Goal: Find specific page/section: Find specific page/section

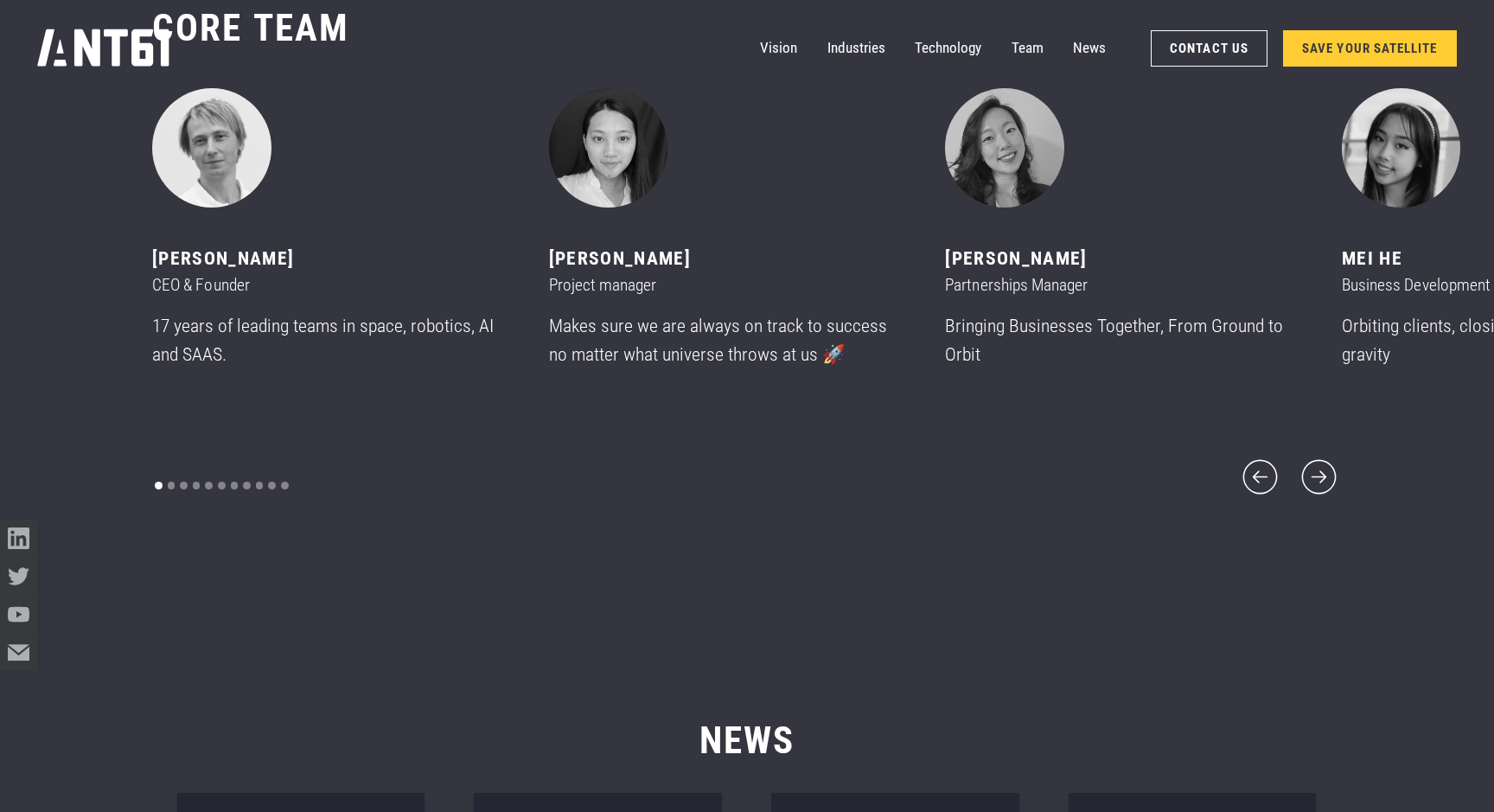
scroll to position [9894, 0]
click at [1316, 462] on icon "next slide" at bounding box center [1320, 478] width 45 height 45
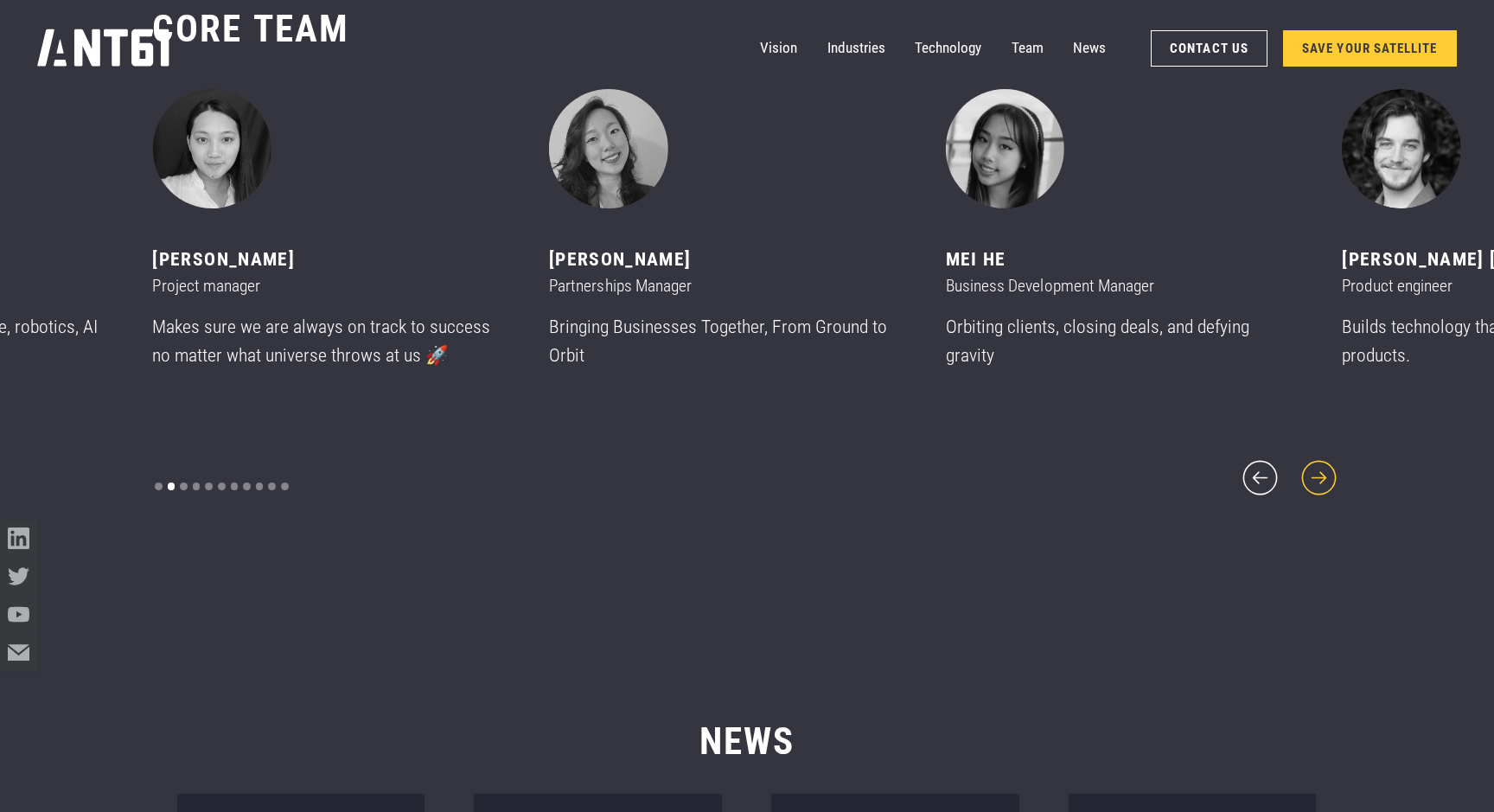
click at [1316, 462] on icon "next slide" at bounding box center [1320, 478] width 45 height 45
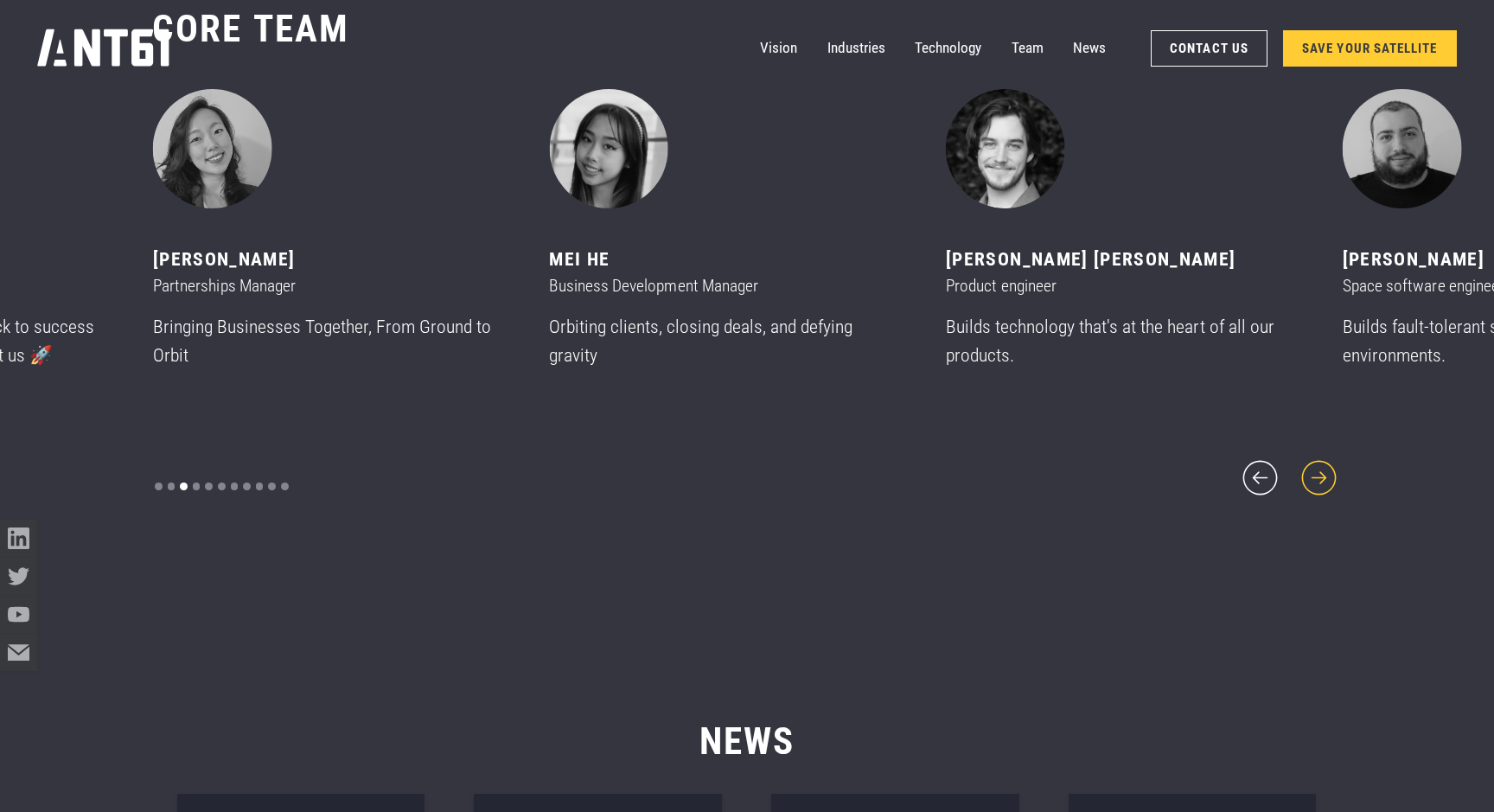
click at [1316, 462] on icon "next slide" at bounding box center [1320, 478] width 45 height 45
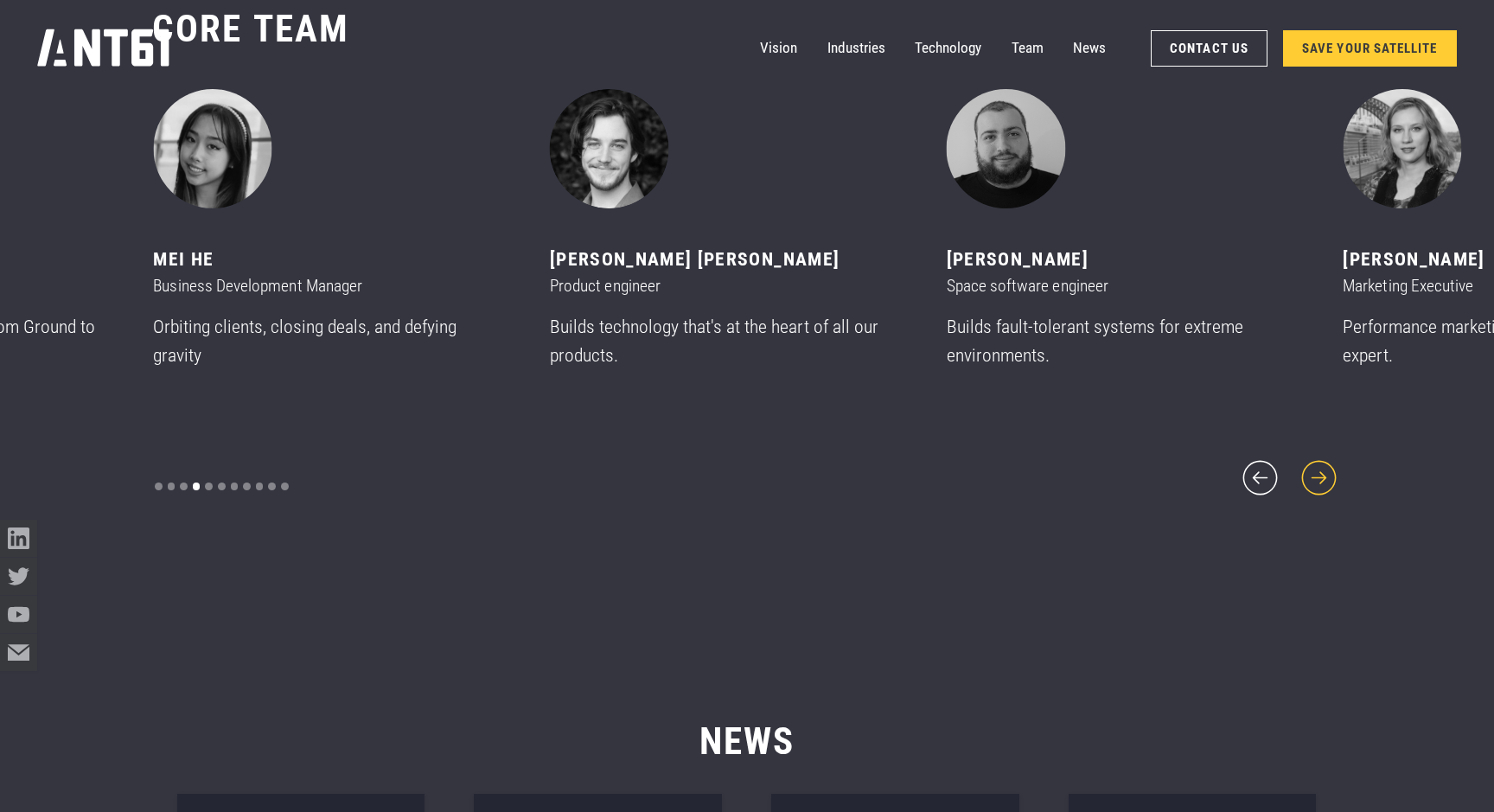
click at [1316, 462] on icon "next slide" at bounding box center [1320, 478] width 45 height 45
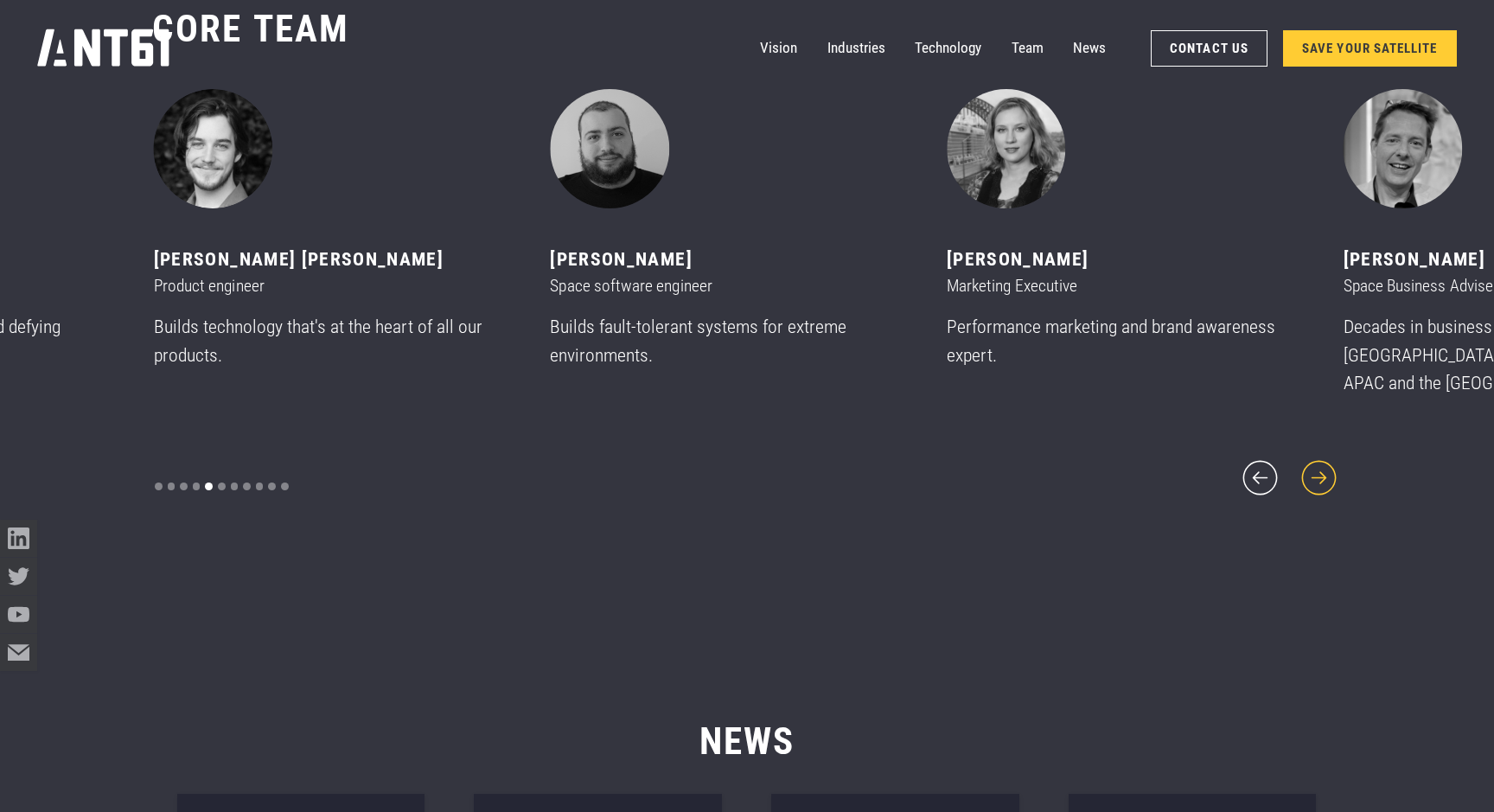
click at [1316, 462] on icon "next slide" at bounding box center [1320, 478] width 45 height 45
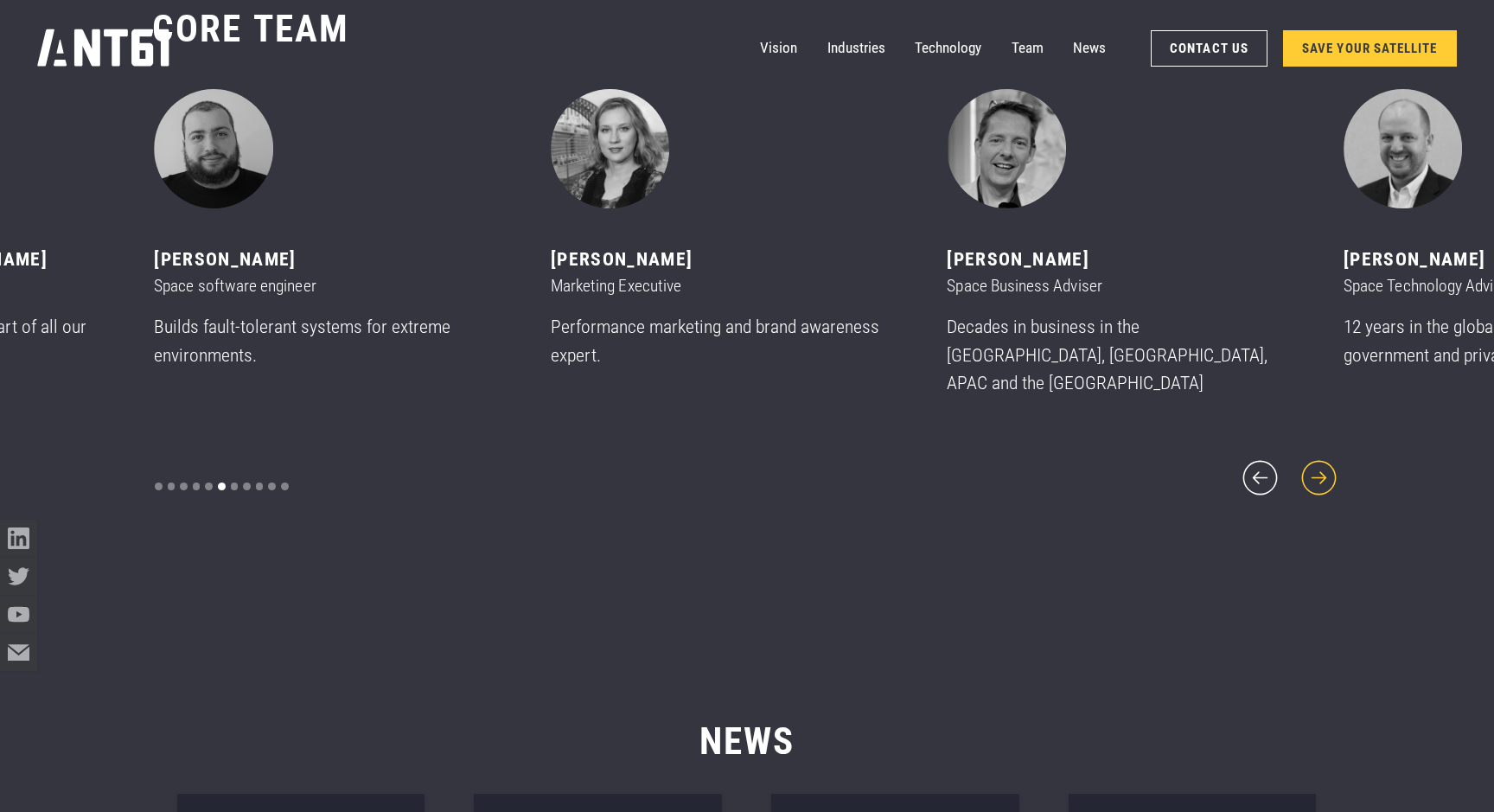
click at [1316, 462] on icon "next slide" at bounding box center [1320, 478] width 45 height 45
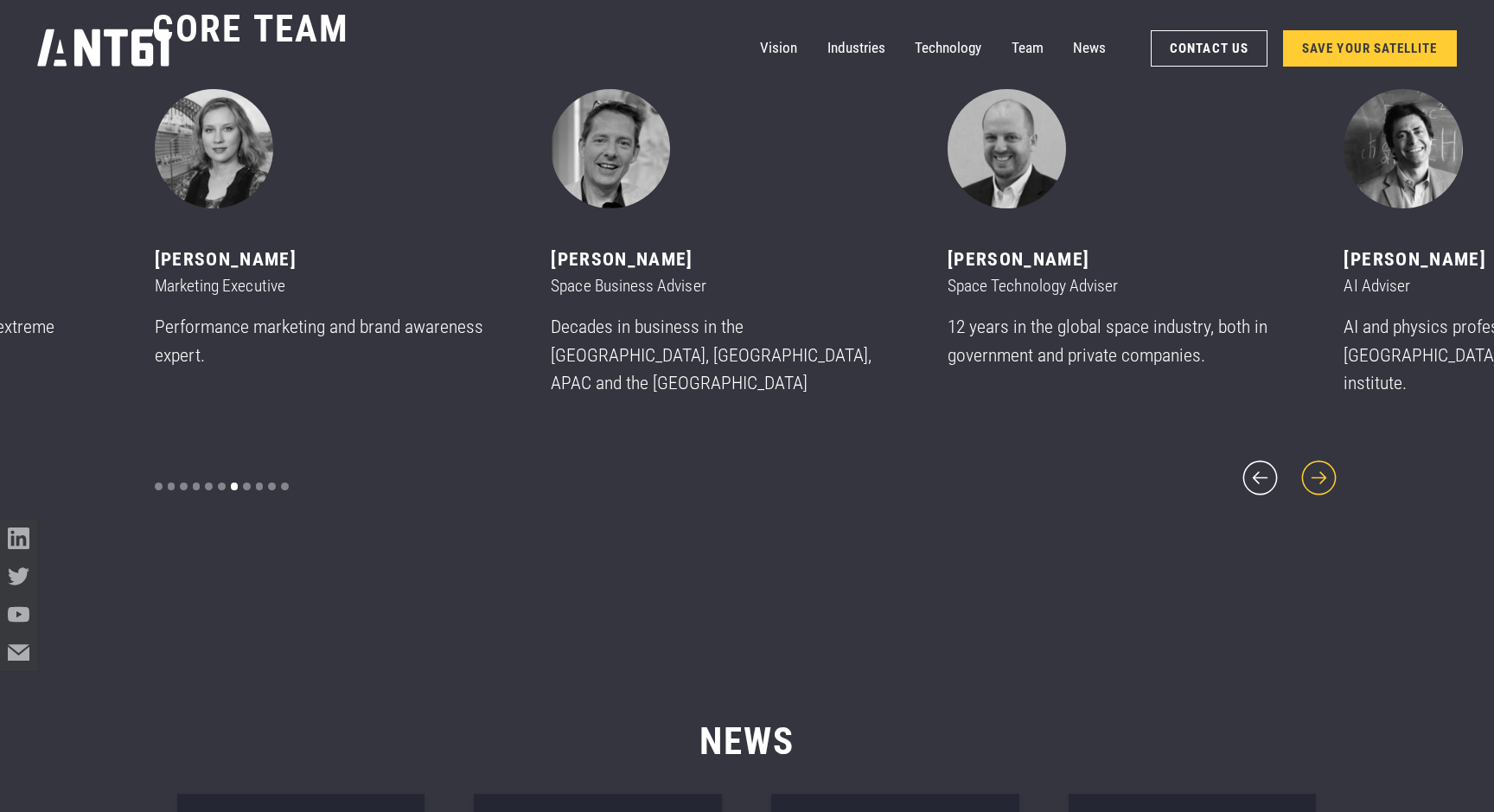
click at [1316, 462] on icon "next slide" at bounding box center [1320, 478] width 45 height 45
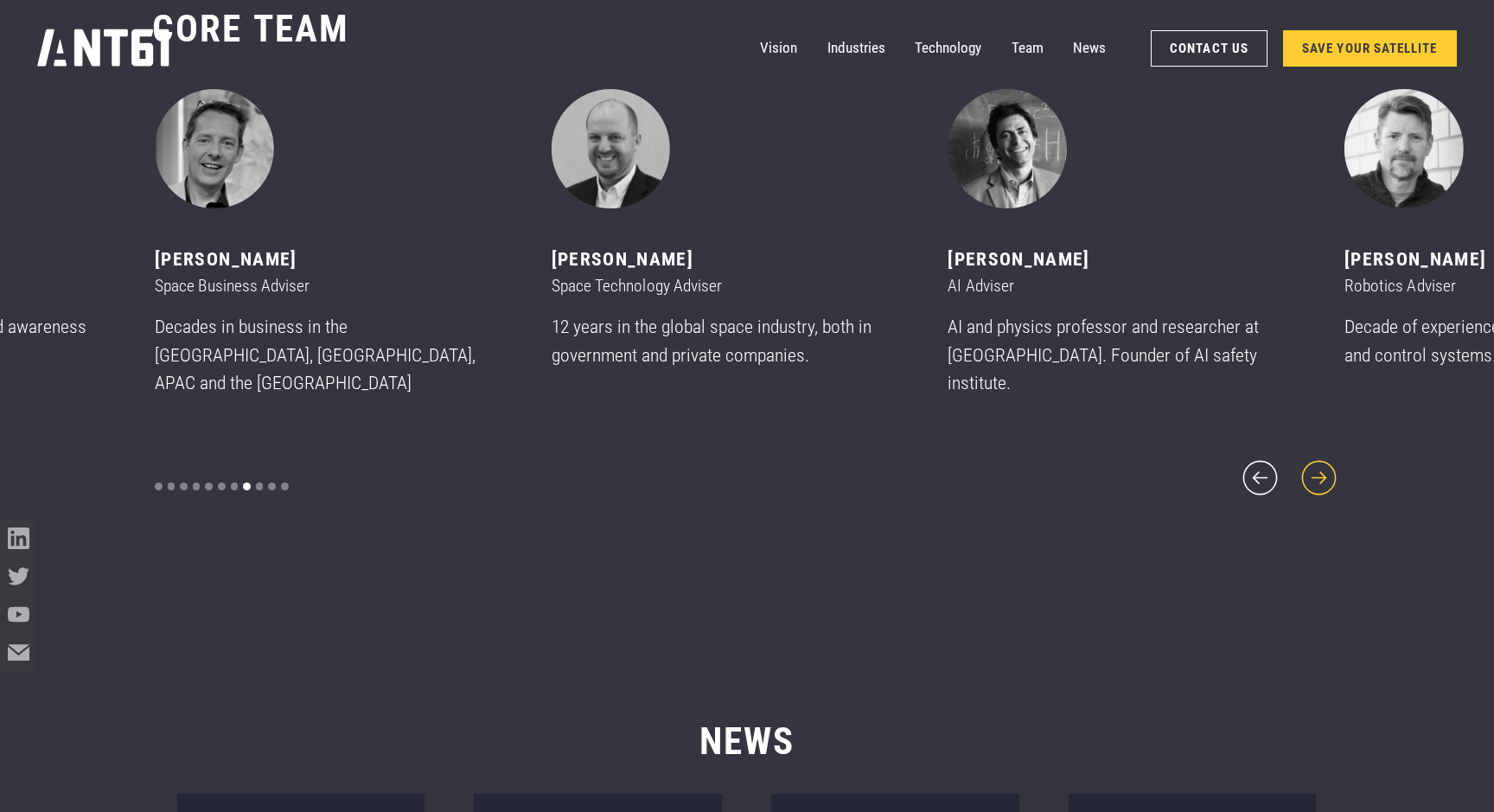
click at [1315, 462] on icon "next slide" at bounding box center [1320, 478] width 45 height 45
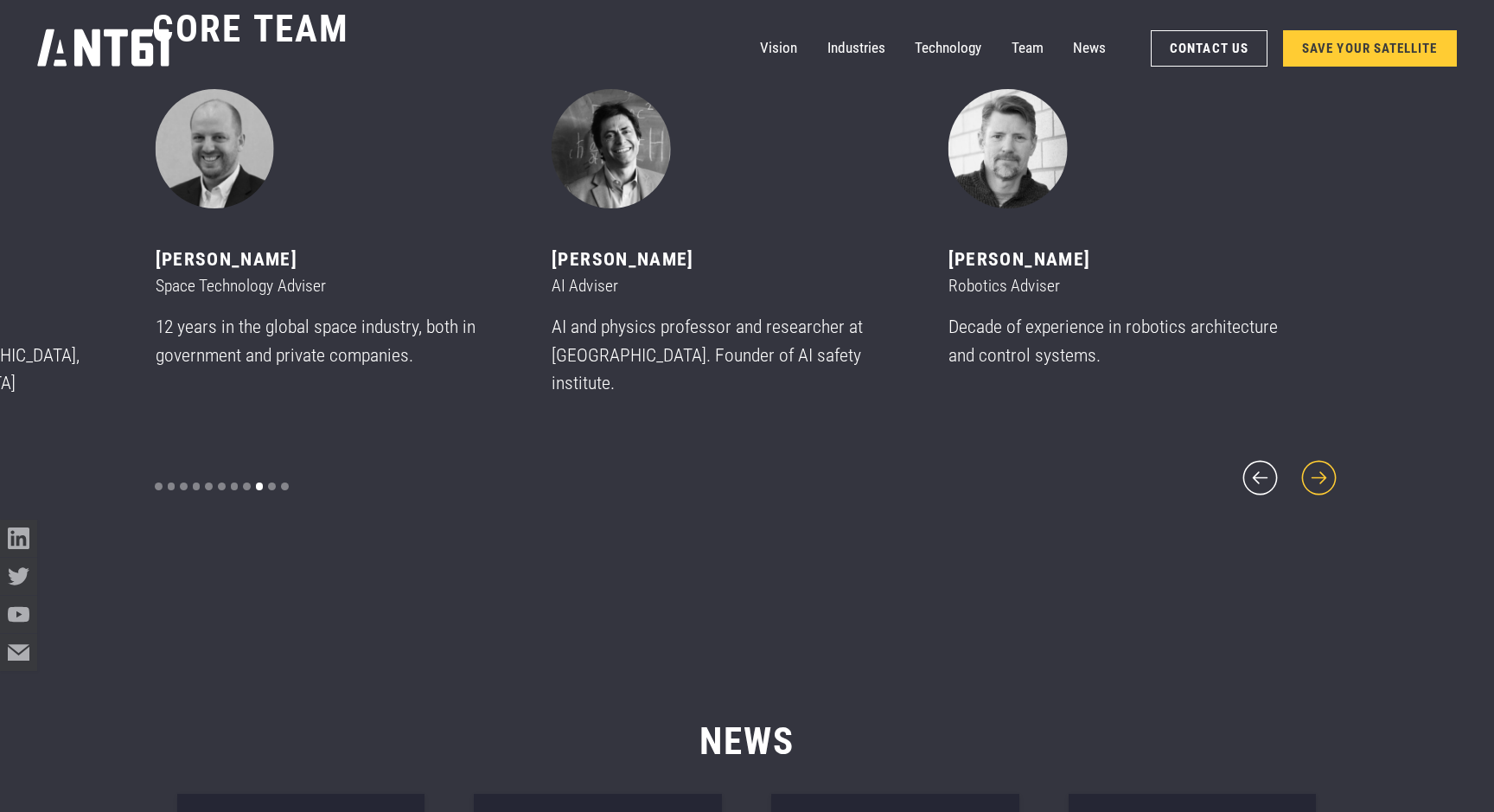
click at [1315, 463] on icon "next slide" at bounding box center [1320, 478] width 45 height 45
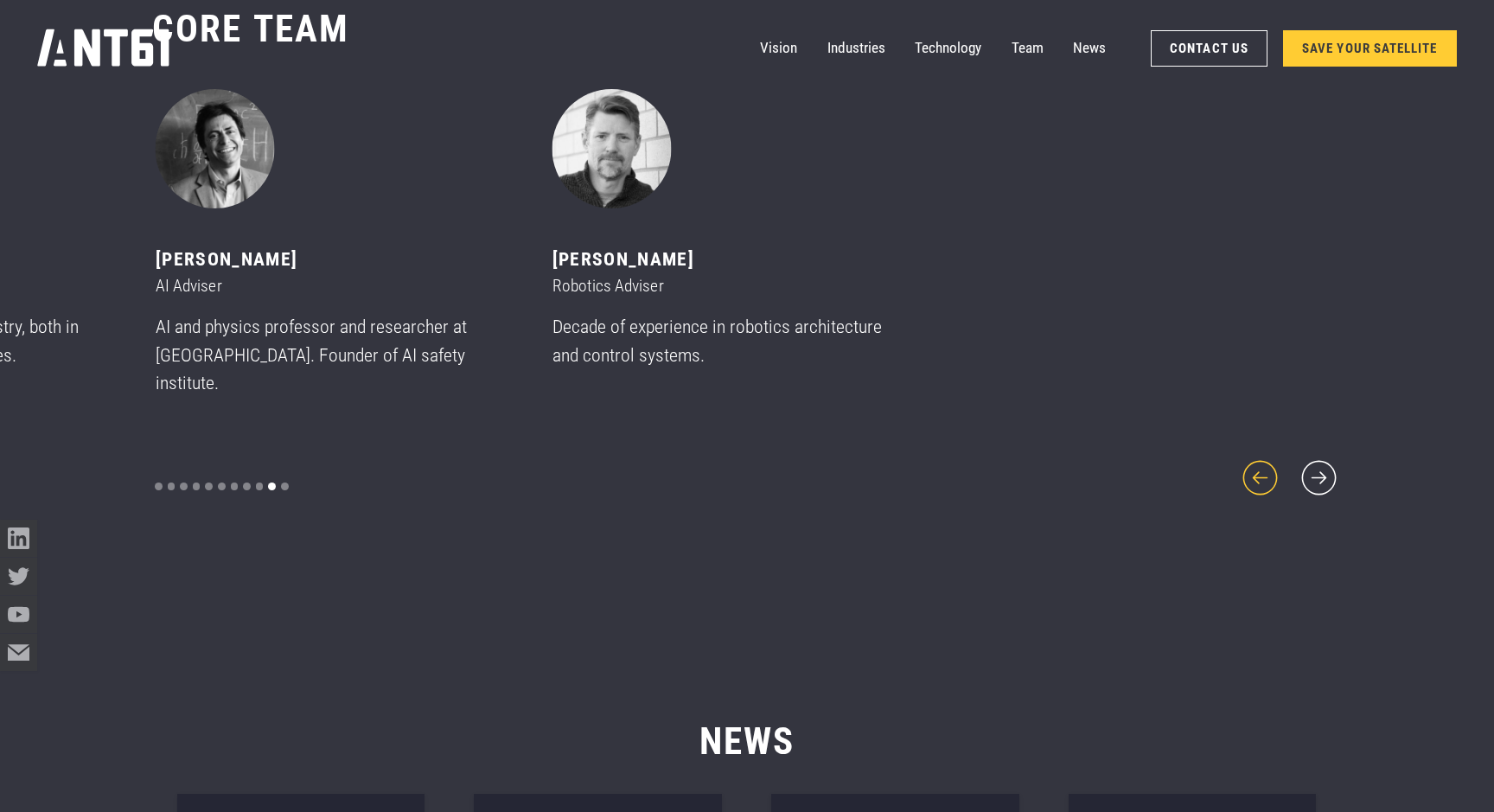
click at [1256, 470] on icon "previous slide" at bounding box center [1261, 478] width 45 height 45
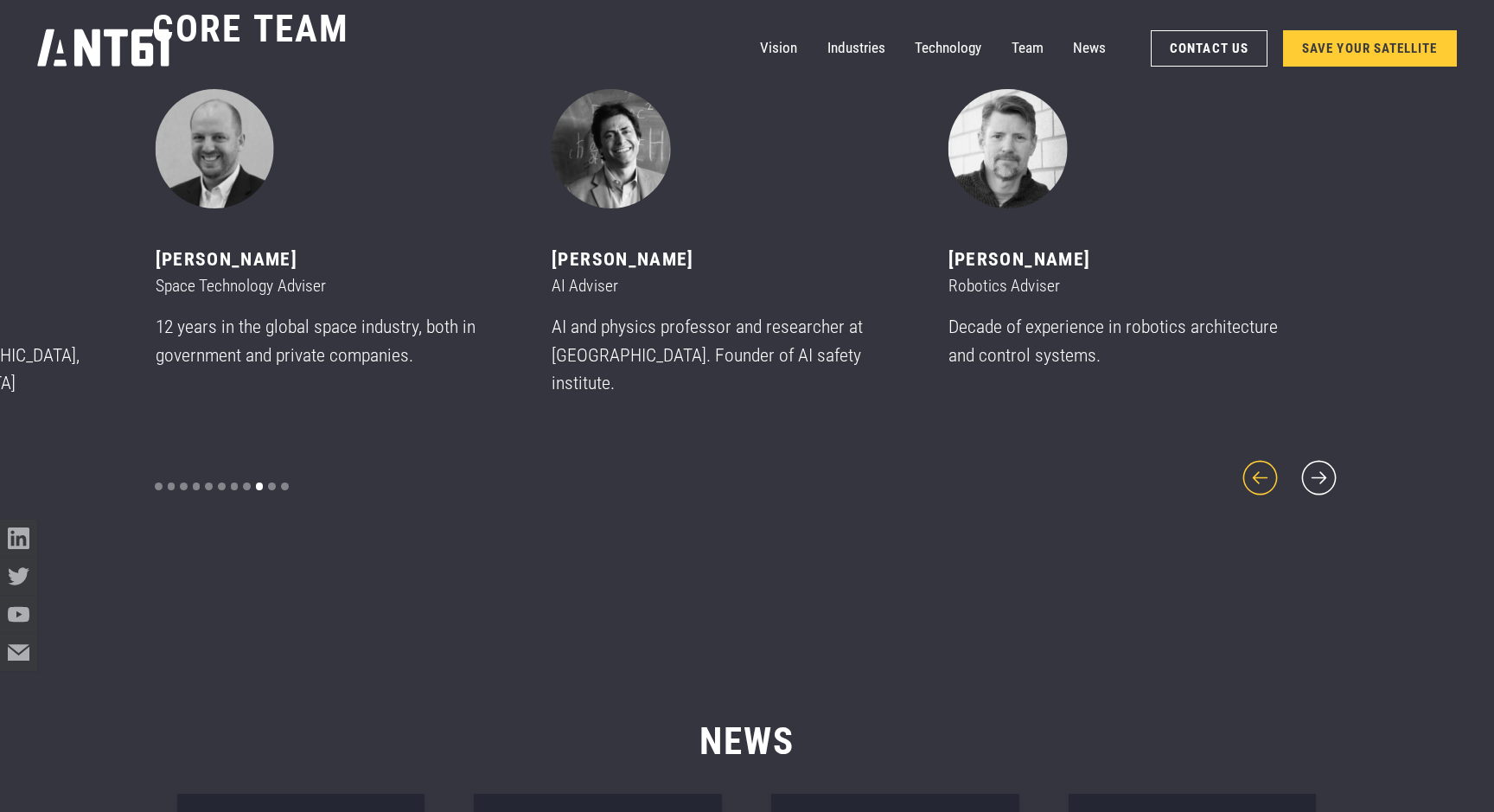
click at [1256, 470] on icon "previous slide" at bounding box center [1261, 478] width 45 height 45
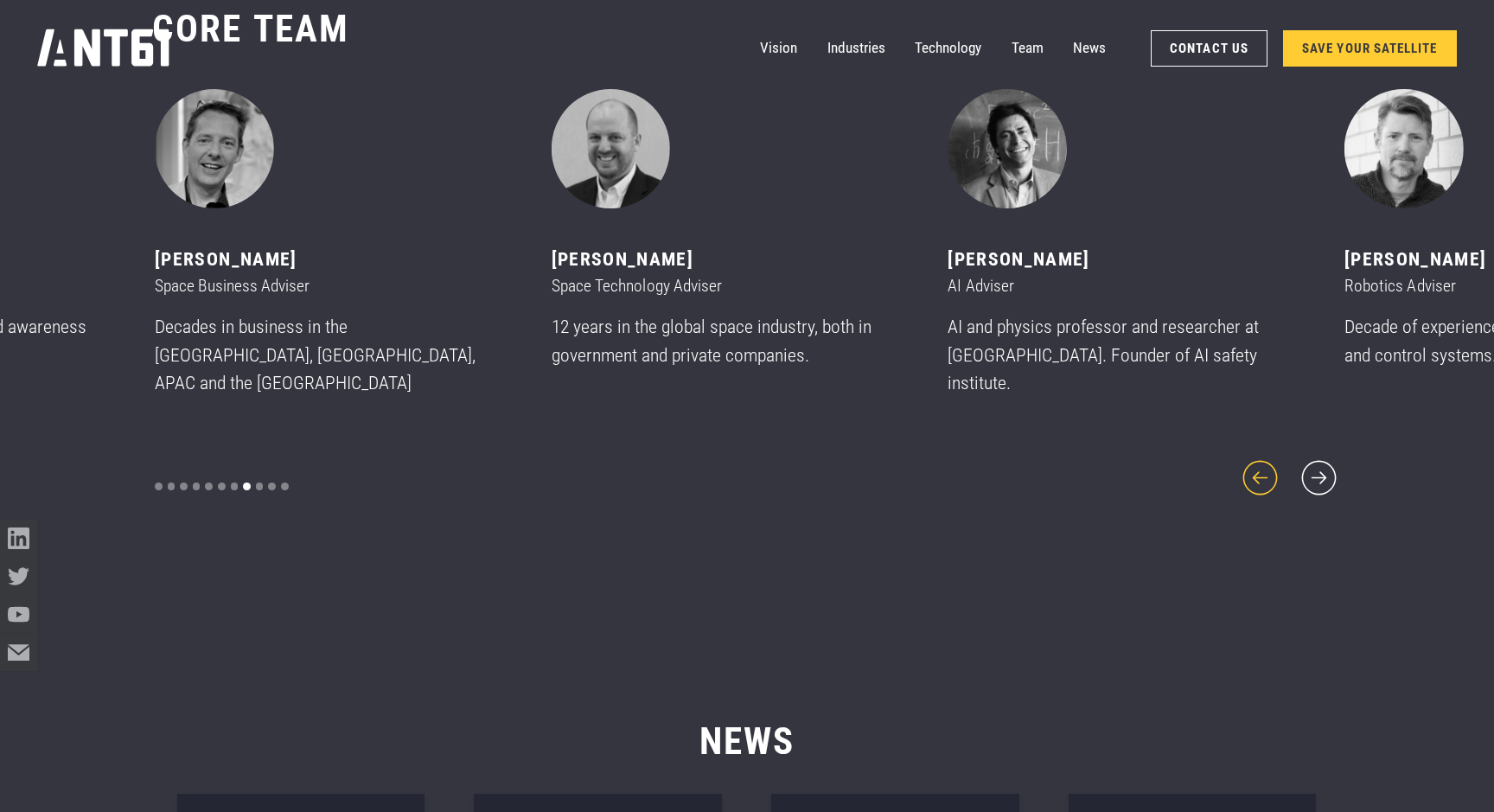
click at [1256, 470] on icon "previous slide" at bounding box center [1261, 478] width 45 height 45
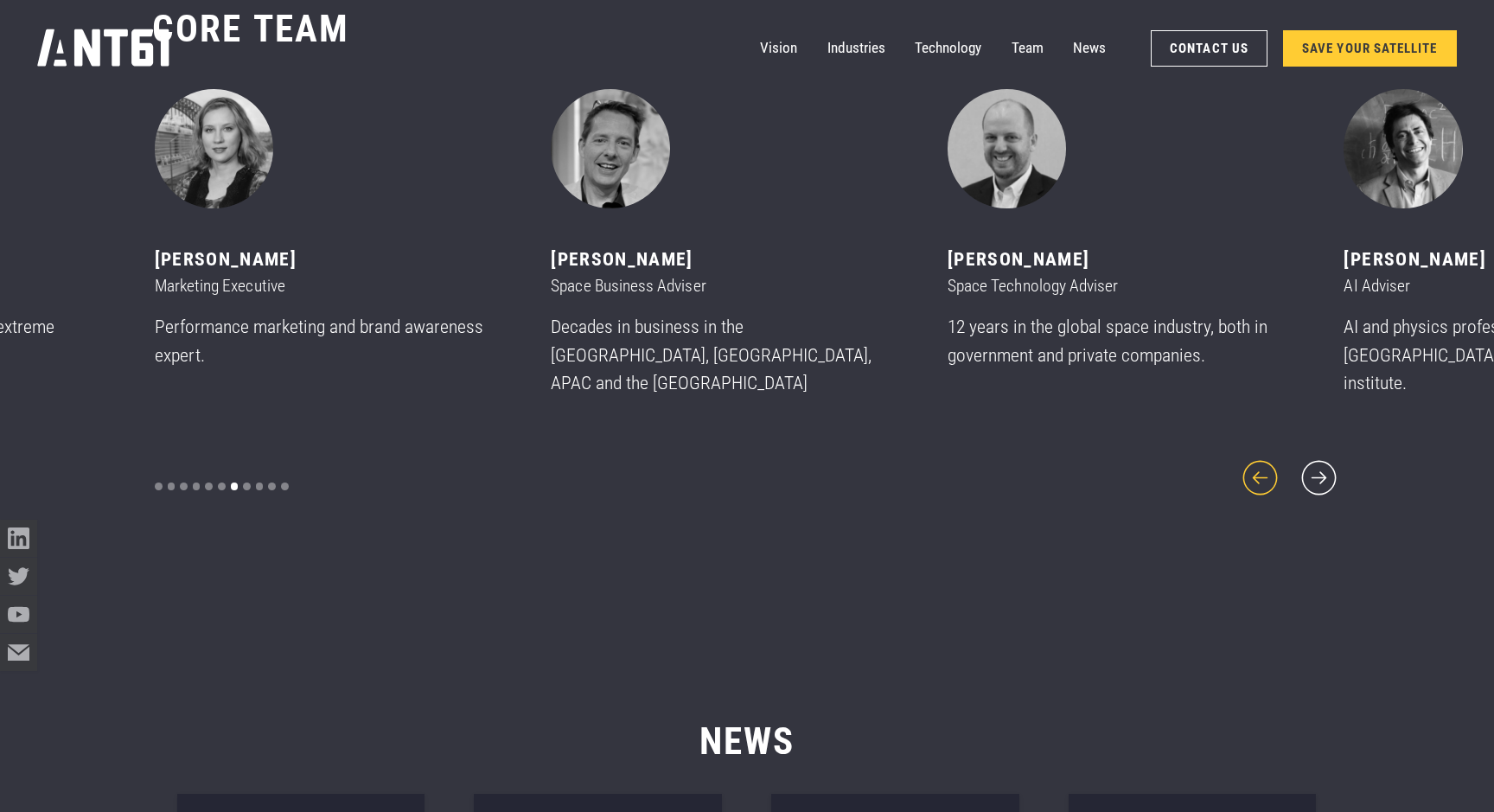
click at [1256, 470] on icon "previous slide" at bounding box center [1261, 478] width 45 height 45
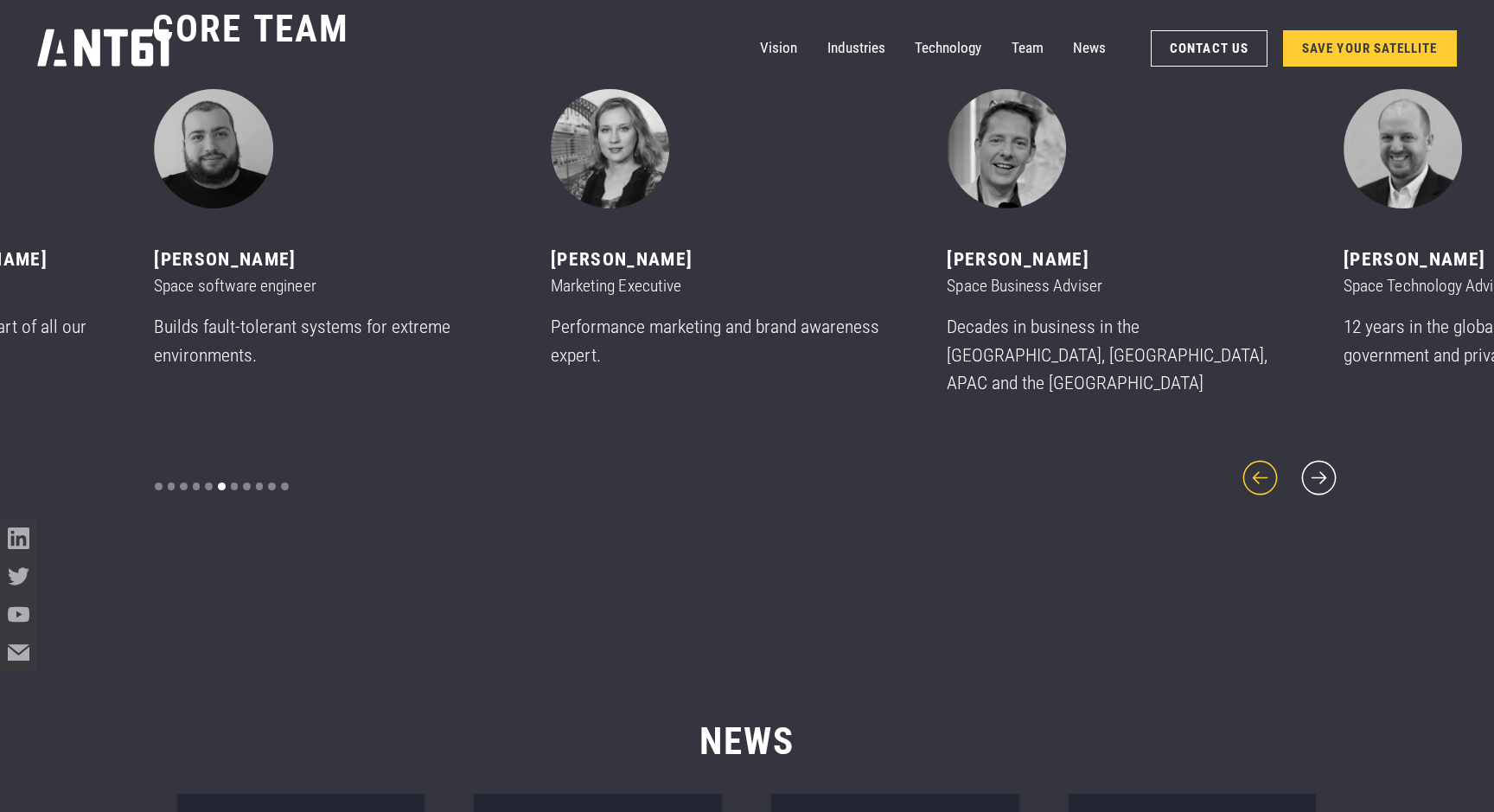
click at [1256, 470] on icon "previous slide" at bounding box center [1261, 478] width 45 height 45
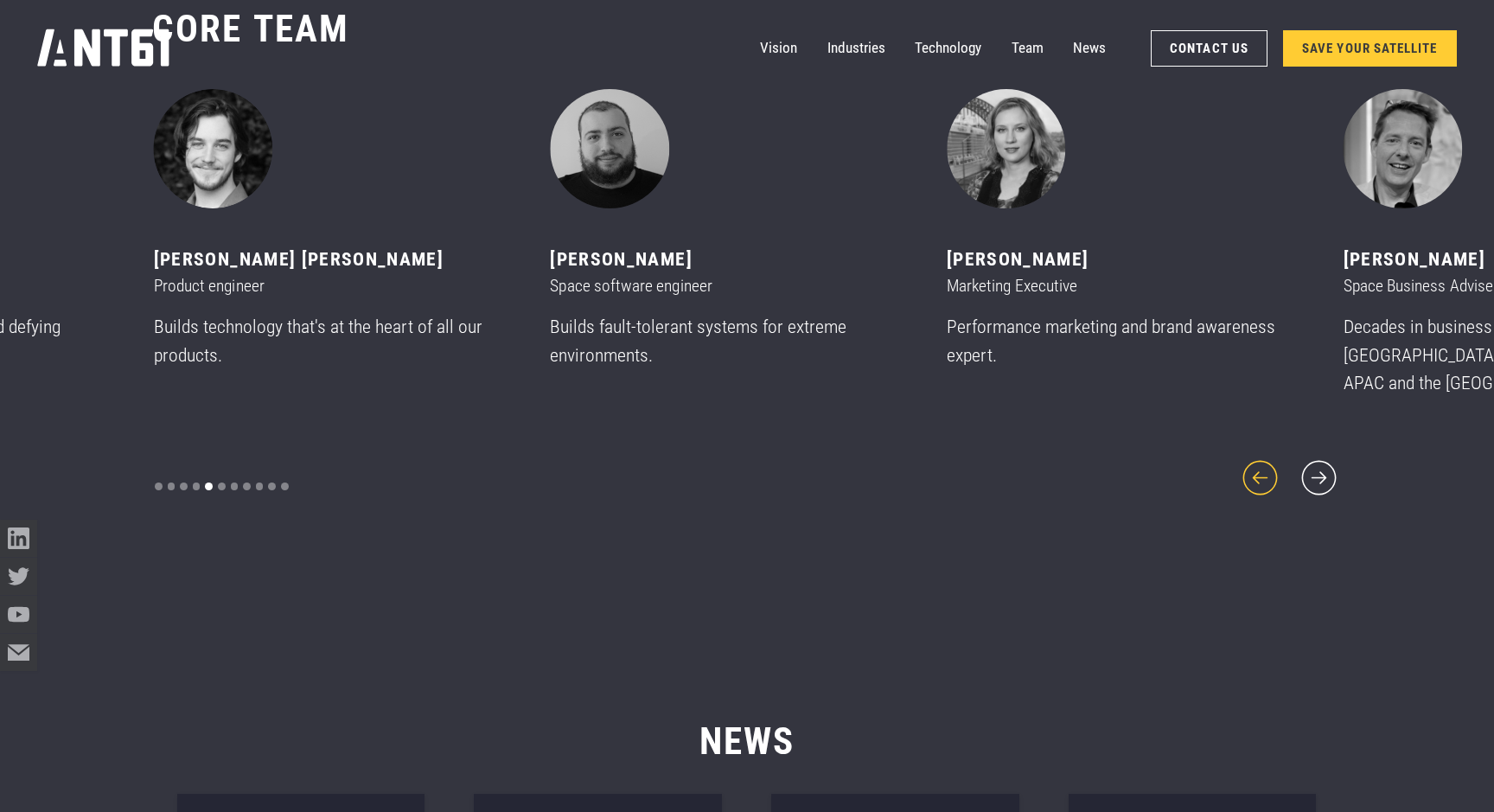
click at [1256, 470] on icon "previous slide" at bounding box center [1261, 478] width 45 height 45
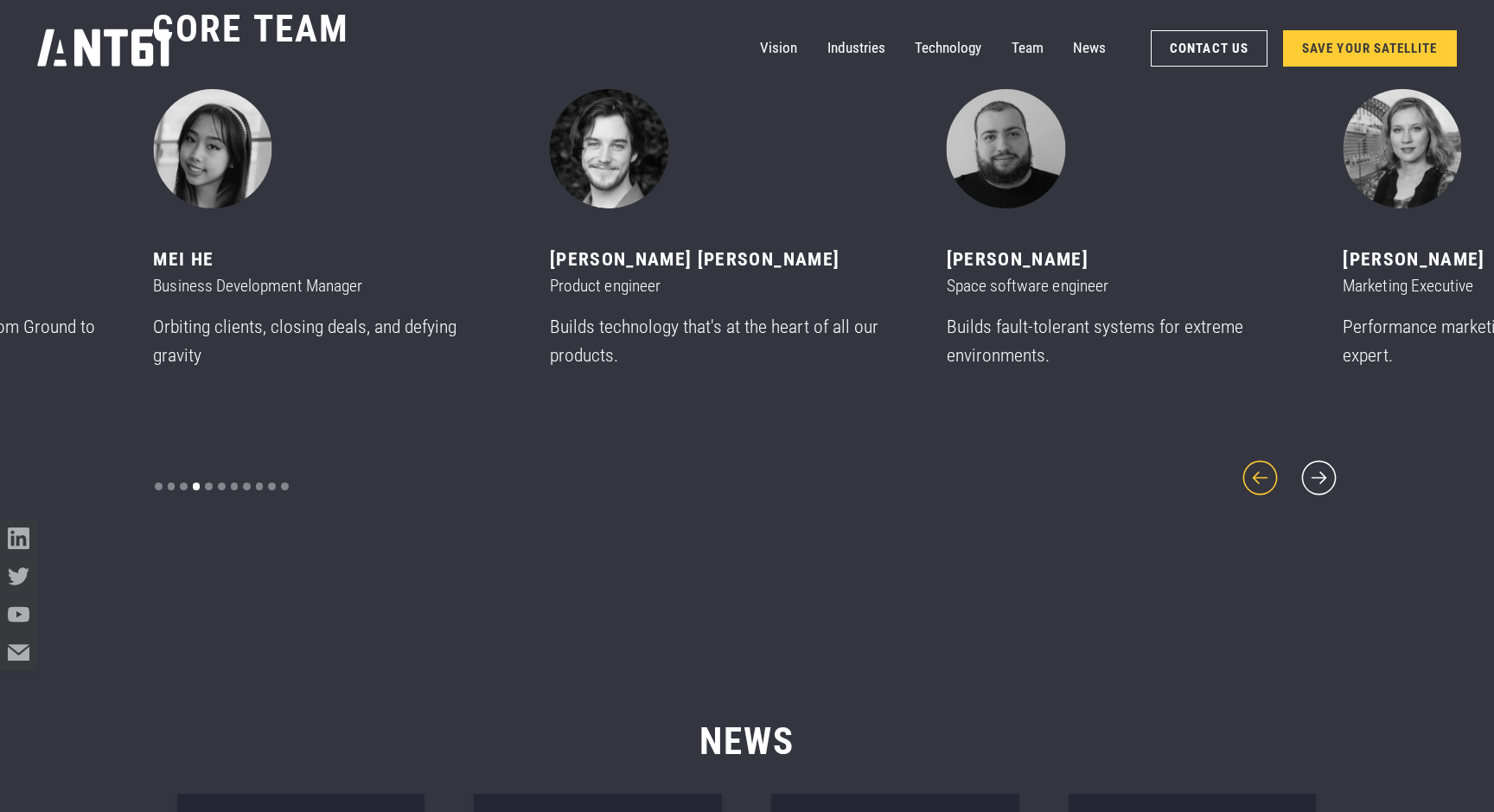
click at [1256, 471] on icon "previous slide" at bounding box center [1261, 478] width 45 height 45
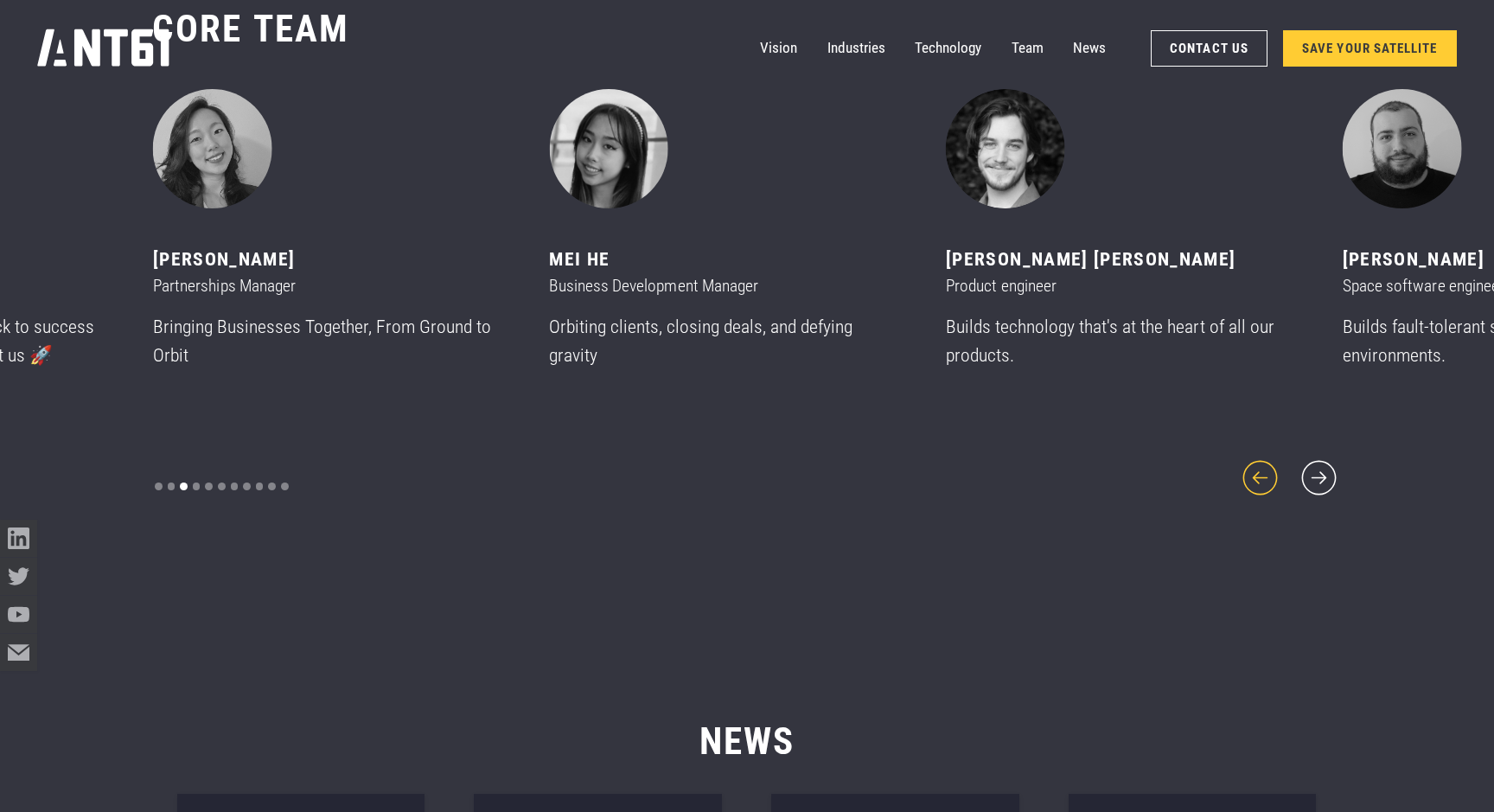
click at [1256, 471] on icon "previous slide" at bounding box center [1261, 478] width 45 height 45
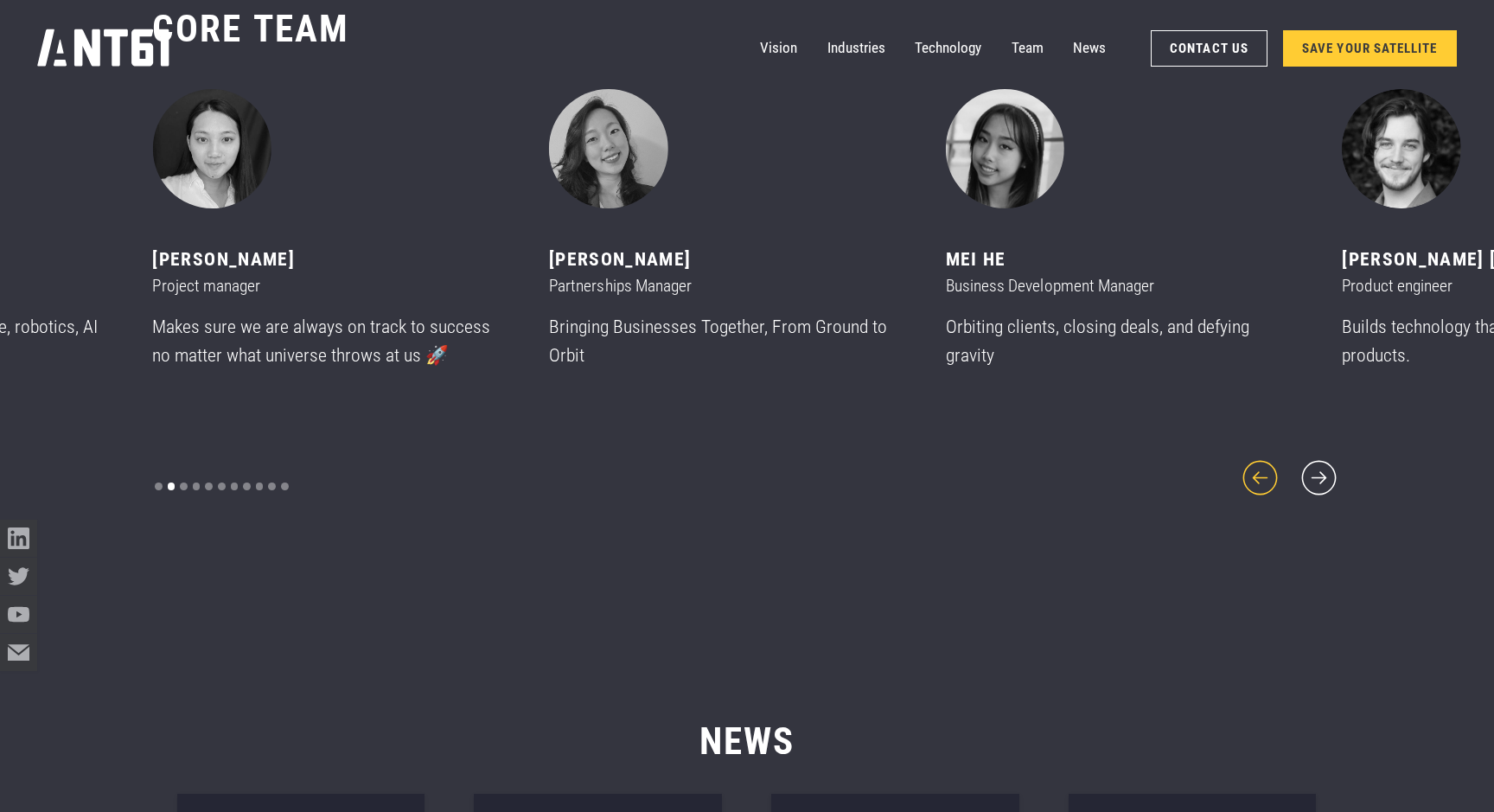
click at [1256, 471] on icon "previous slide" at bounding box center [1261, 478] width 45 height 45
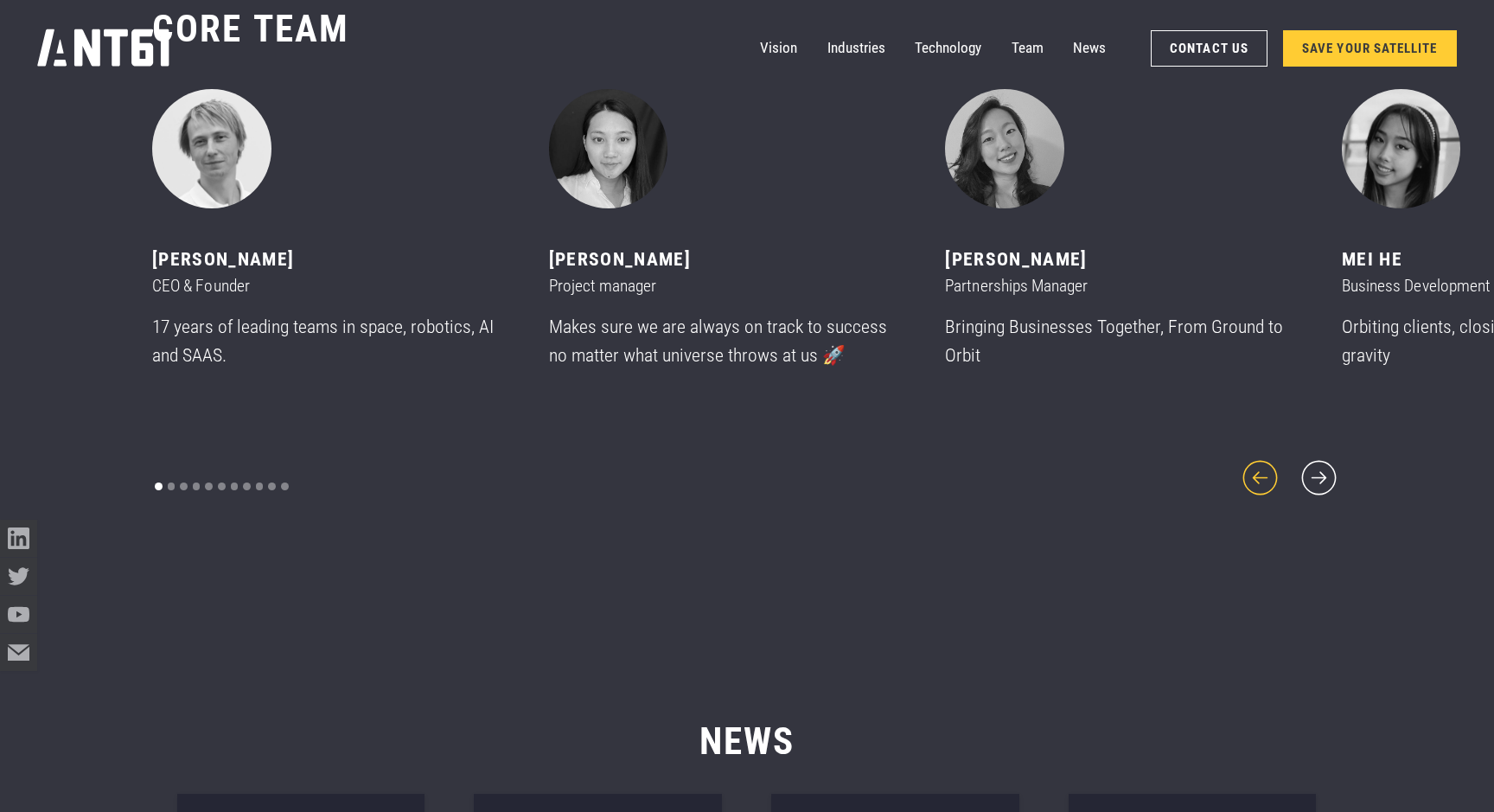
click at [1256, 471] on icon "previous slide" at bounding box center [1261, 478] width 45 height 45
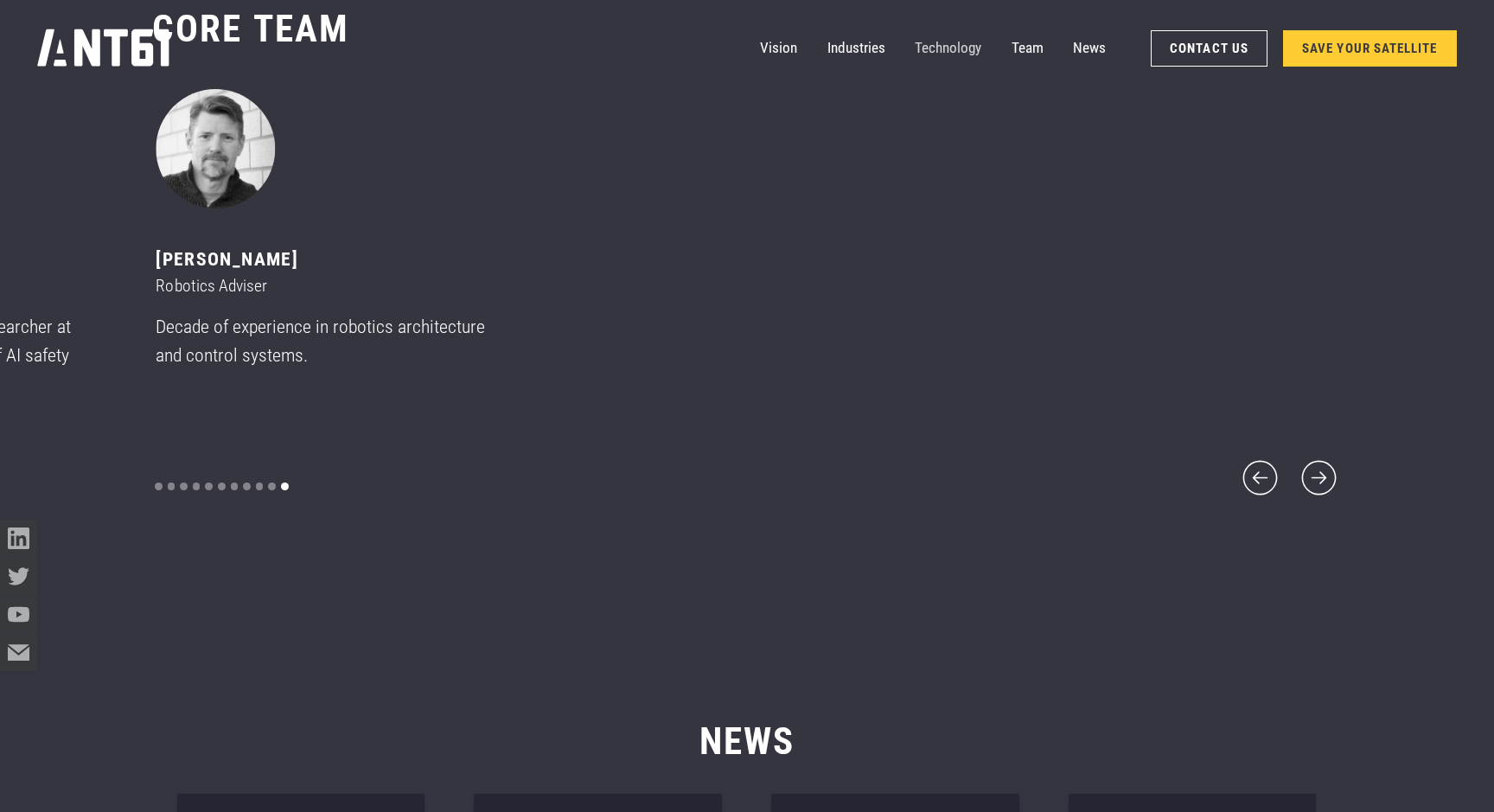
click at [957, 49] on link "Technology" at bounding box center [948, 48] width 67 height 37
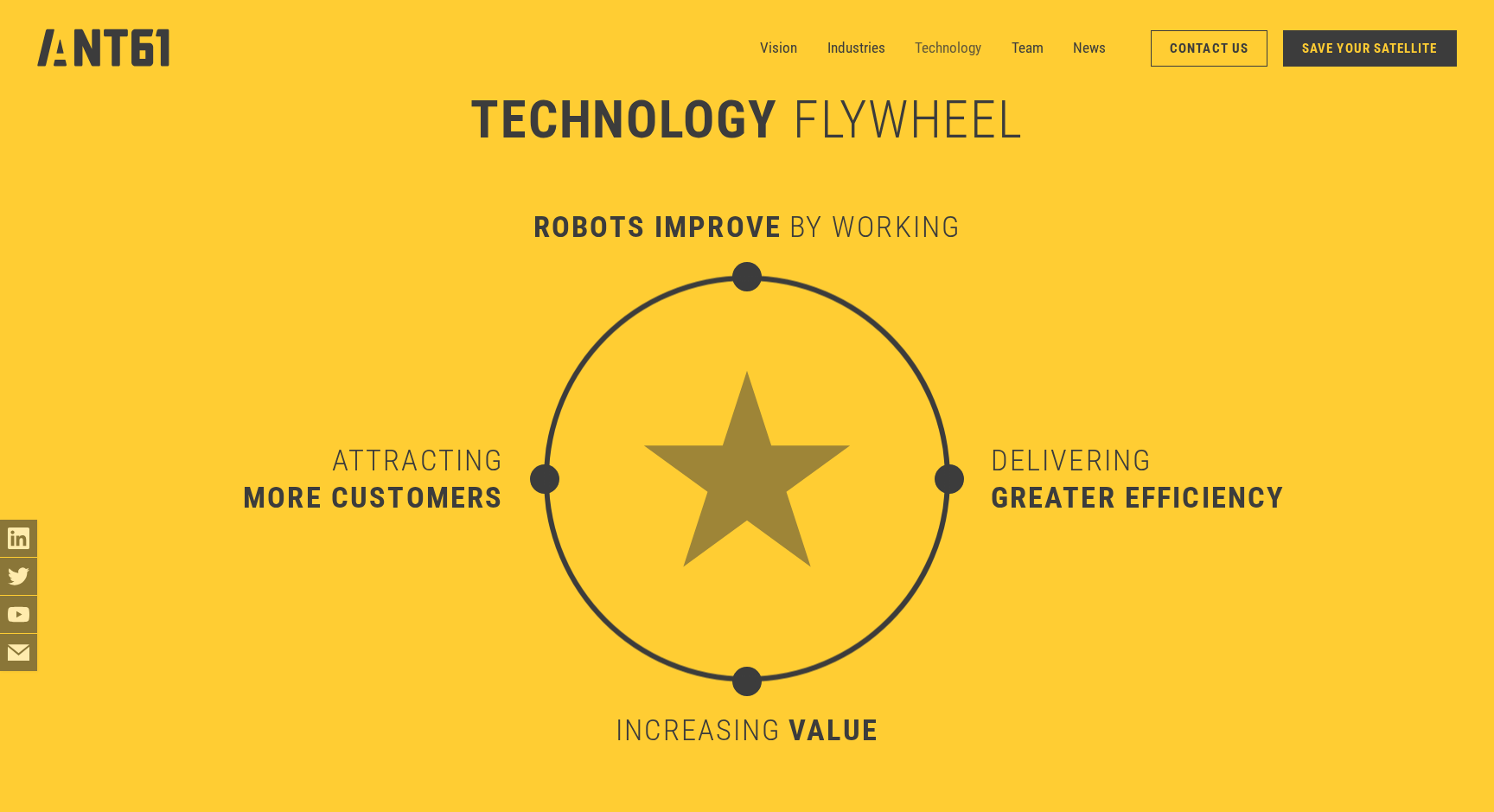
scroll to position [8017, 0]
